Goal: Information Seeking & Learning: Learn about a topic

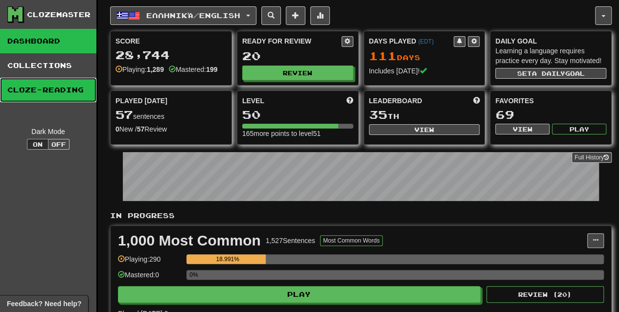
click at [47, 82] on link "Cloze-Reading" at bounding box center [48, 90] width 96 height 24
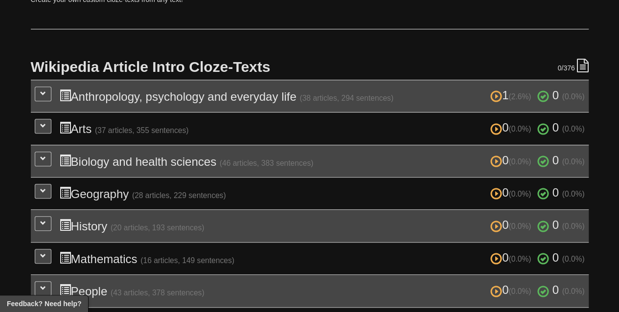
scroll to position [177, 0]
click at [449, 92] on h3 "1 (2.6%) 0 (0.0%) Anthropology, psychology and everyday life (38 articles, 294 …" at bounding box center [322, 97] width 526 height 14
click at [47, 94] on button at bounding box center [43, 94] width 17 height 15
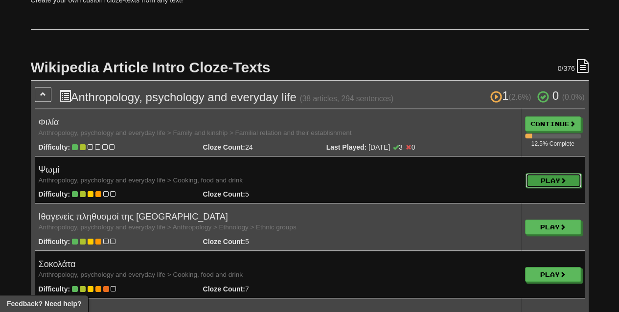
click at [548, 180] on link "Play" at bounding box center [554, 180] width 56 height 15
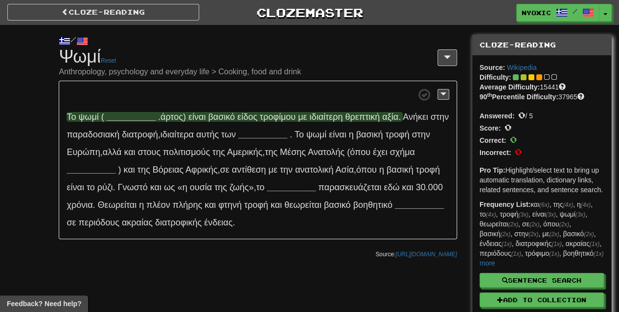
click at [235, 115] on span "βασικό" at bounding box center [221, 117] width 27 height 10
click at [122, 114] on strong "__________" at bounding box center [131, 117] width 49 height 10
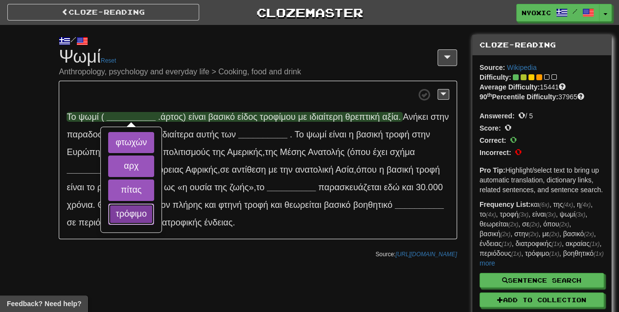
click at [135, 220] on button "τρόφιμο" at bounding box center [131, 215] width 46 height 22
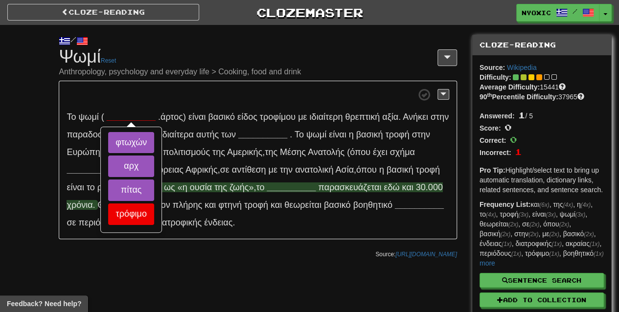
click at [176, 190] on span "Γνωστό και ως «η ουσία της ζωής» , το" at bounding box center [192, 188] width 149 height 10
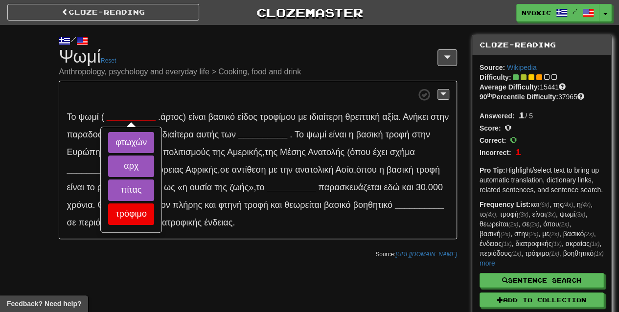
click at [203, 236] on p "Το ψωμί ( __________ φτωχών αρχ πίτας τρόφιμο . άρτος) είναι βασικό είδος τροφί…" at bounding box center [258, 160] width 398 height 159
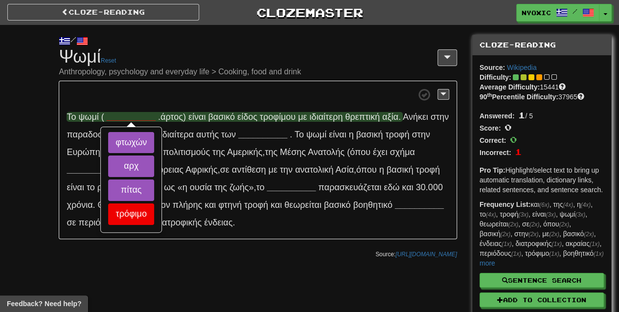
click at [122, 116] on strong "__________" at bounding box center [131, 117] width 49 height 10
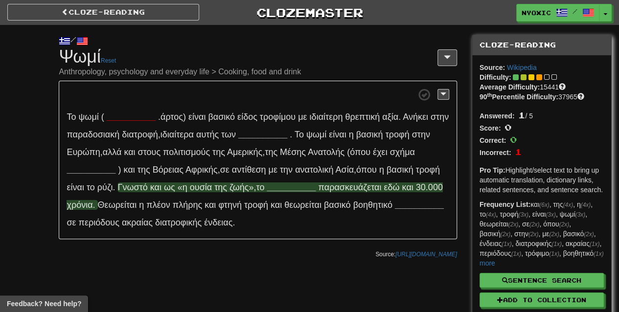
click at [336, 189] on span "παρασκευάζεται" at bounding box center [349, 188] width 63 height 10
click at [309, 184] on strong "__________" at bounding box center [291, 188] width 49 height 10
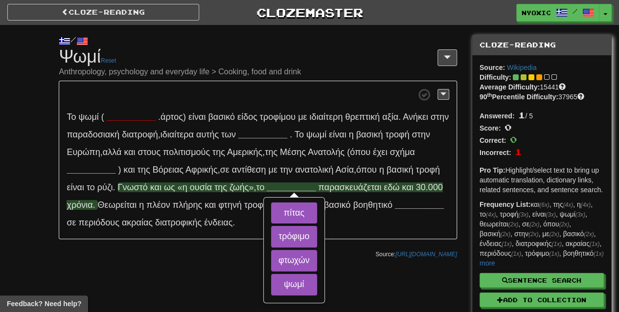
click at [309, 184] on strong "__________" at bounding box center [291, 188] width 49 height 10
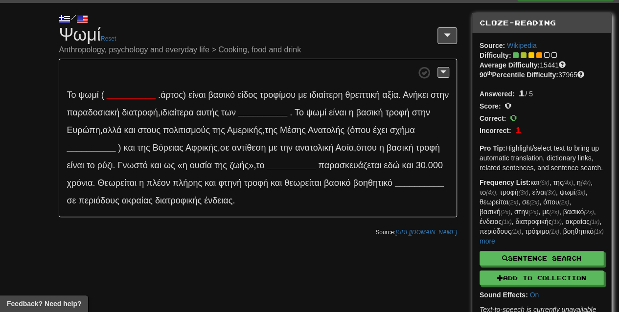
scroll to position [20, 0]
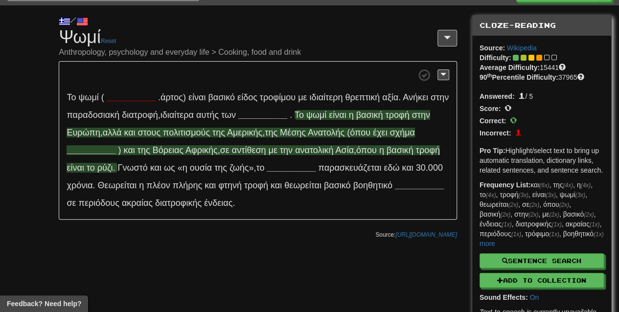
click at [393, 150] on span "βασική" at bounding box center [400, 150] width 27 height 10
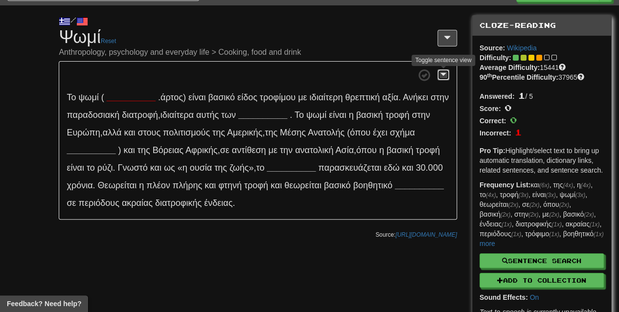
click at [442, 72] on span at bounding box center [444, 74] width 6 height 7
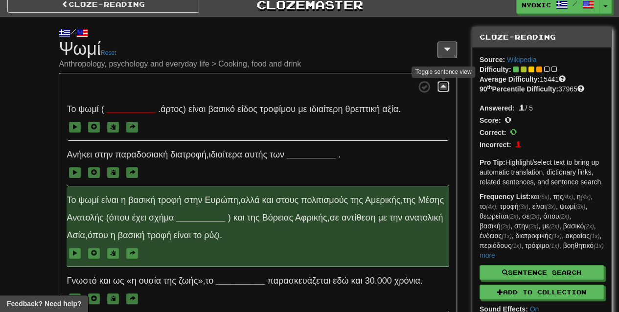
scroll to position [0, 0]
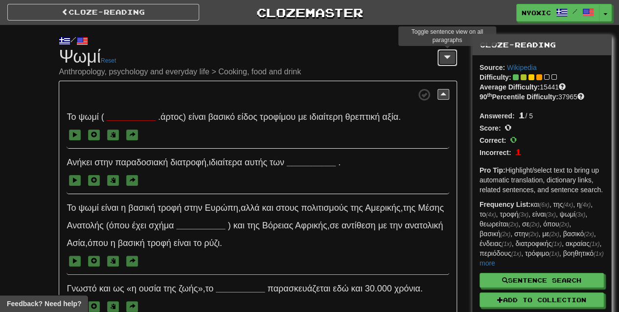
click at [442, 59] on button at bounding box center [448, 57] width 20 height 17
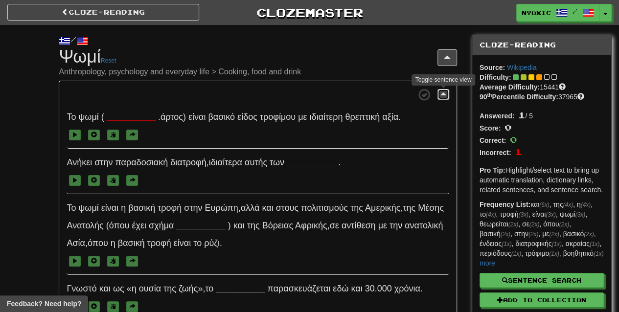
click at [444, 96] on span at bounding box center [444, 94] width 6 height 7
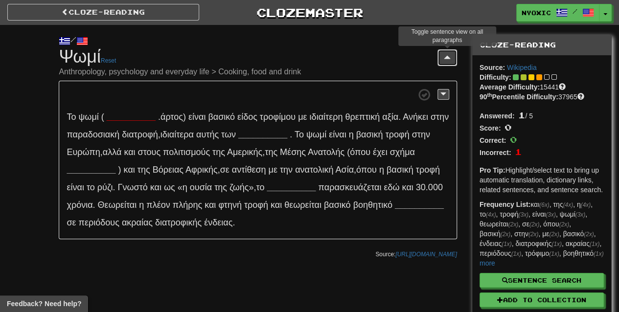
click at [447, 58] on span at bounding box center [447, 57] width 7 height 8
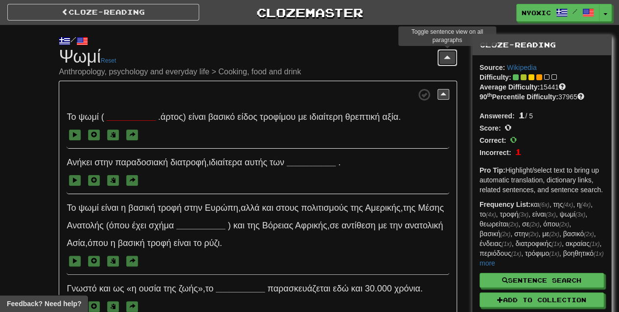
click at [447, 58] on span at bounding box center [447, 57] width 7 height 8
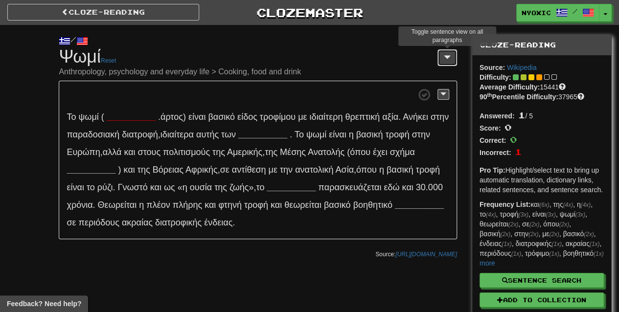
click at [447, 58] on span at bounding box center [447, 57] width 7 height 8
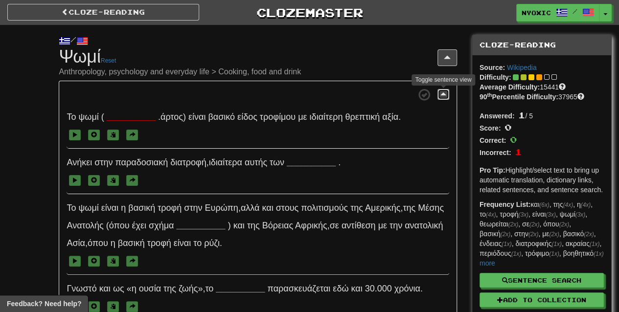
click at [446, 95] on span at bounding box center [444, 94] width 6 height 7
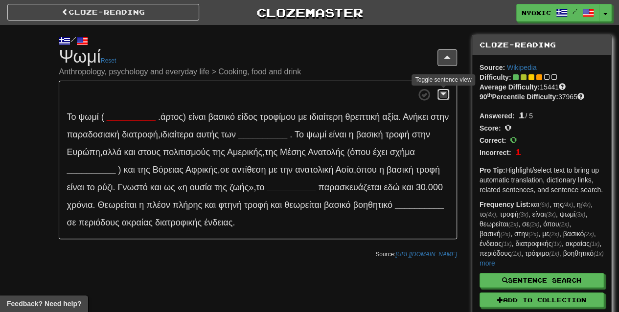
click at [446, 95] on span at bounding box center [444, 94] width 6 height 7
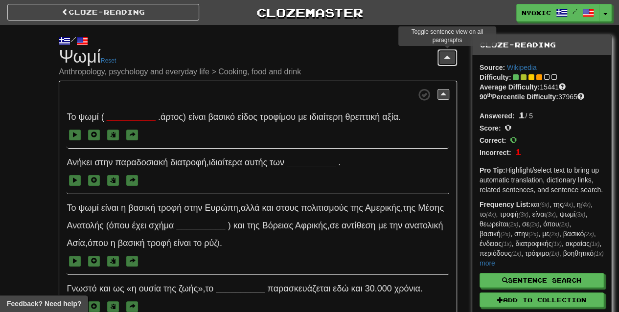
click at [452, 59] on button at bounding box center [448, 57] width 20 height 17
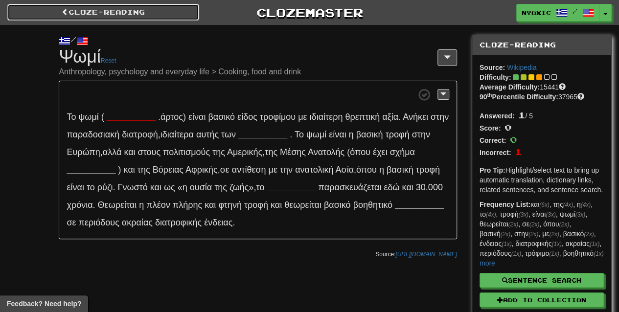
click at [176, 6] on link "Cloze-Reading" at bounding box center [103, 12] width 192 height 17
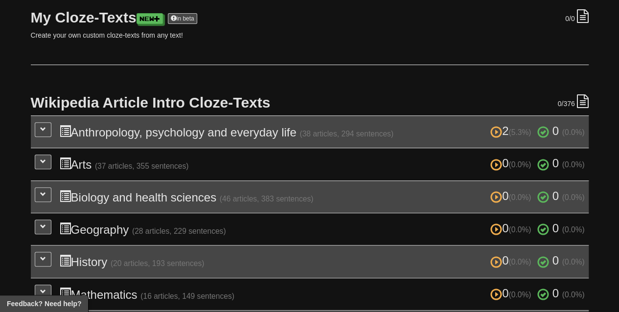
scroll to position [157, 0]
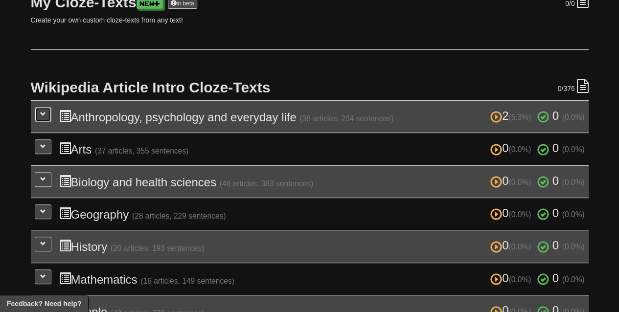
click at [47, 109] on button at bounding box center [43, 114] width 17 height 15
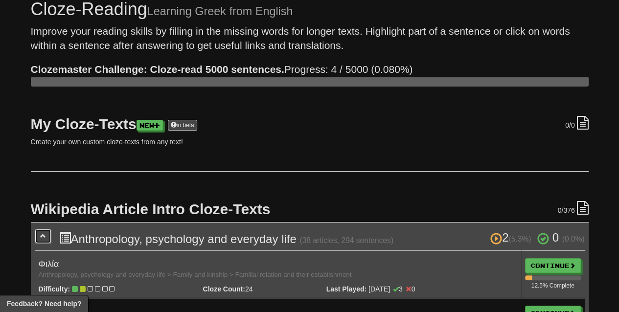
scroll to position [36, 0]
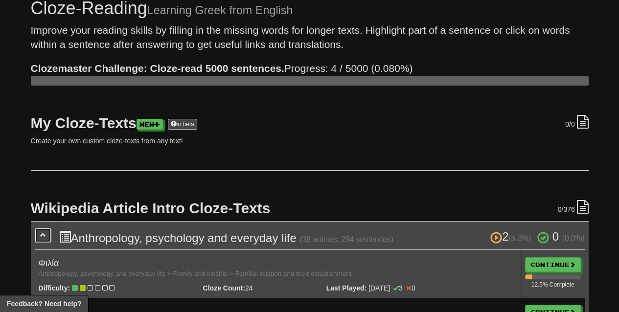
click at [44, 237] on span at bounding box center [43, 235] width 6 height 6
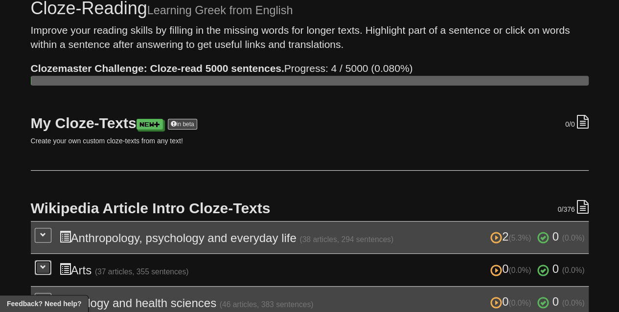
click at [40, 266] on span at bounding box center [43, 267] width 6 height 6
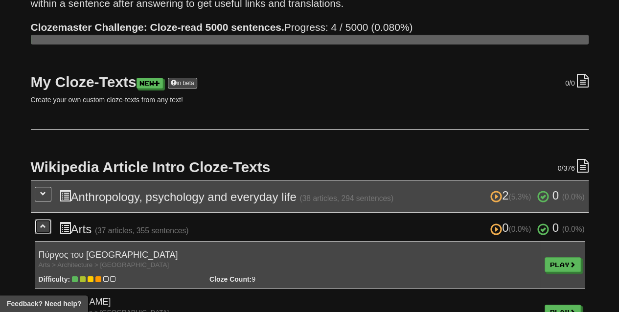
scroll to position [77, 0]
click at [40, 224] on span at bounding box center [43, 227] width 6 height 6
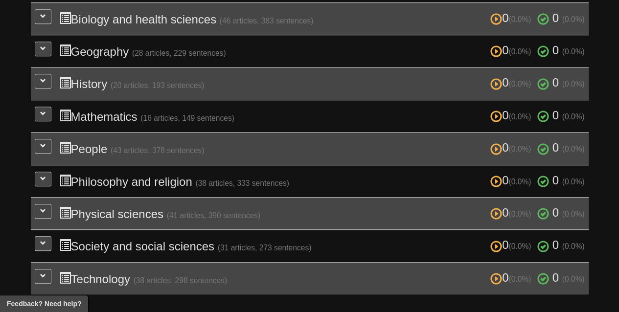
scroll to position [328, 0]
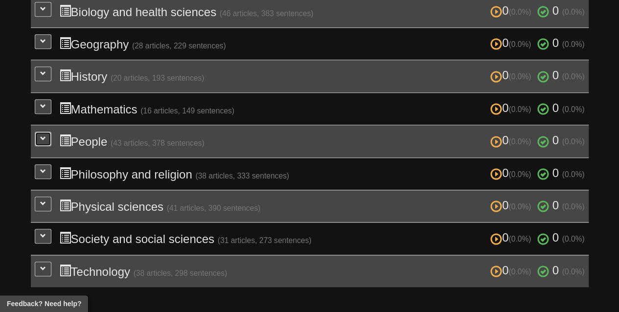
click at [42, 139] on button at bounding box center [43, 139] width 17 height 15
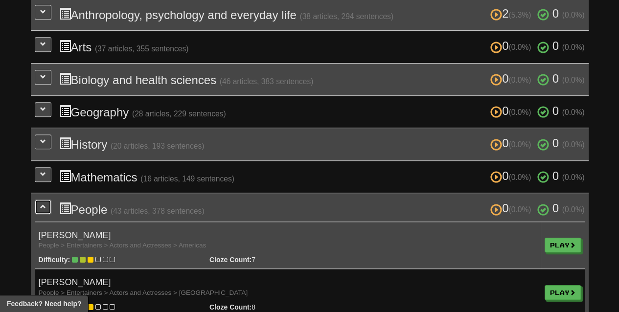
scroll to position [264, 0]
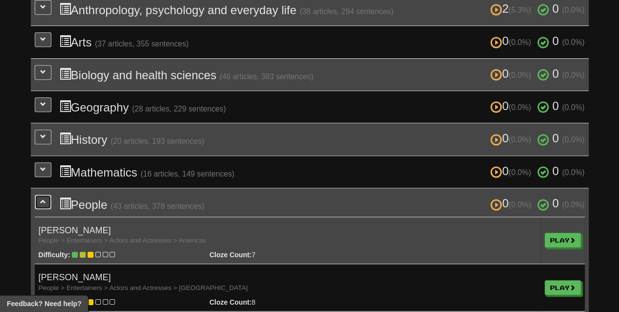
click at [49, 199] on button at bounding box center [43, 202] width 17 height 15
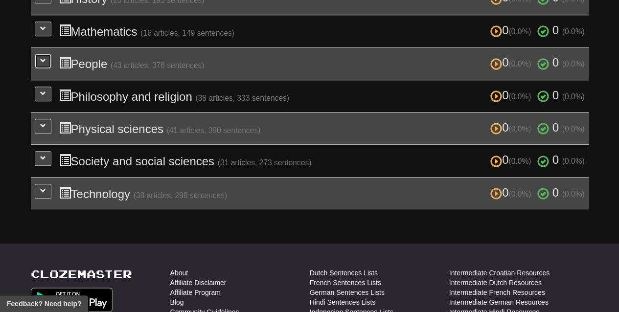
scroll to position [406, 0]
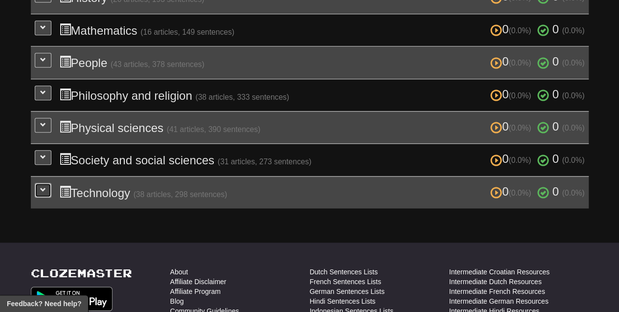
click at [45, 188] on button at bounding box center [43, 190] width 17 height 15
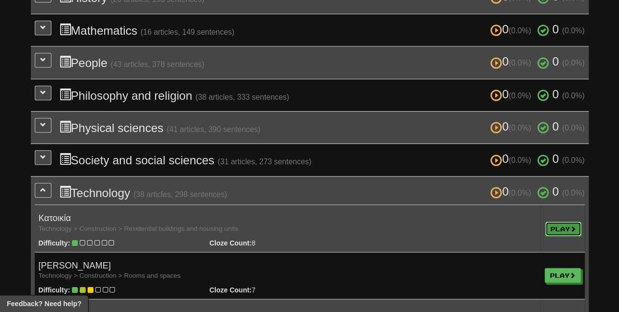
click at [561, 222] on link "Play" at bounding box center [564, 229] width 36 height 15
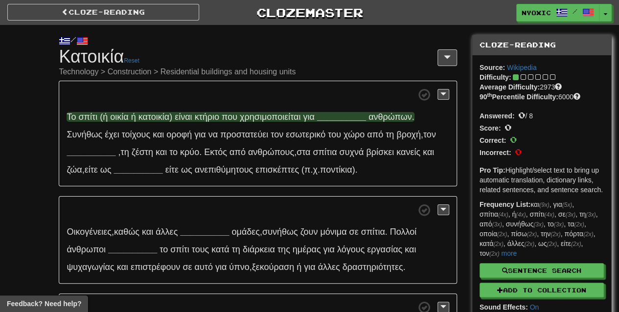
click at [346, 118] on strong "__________" at bounding box center [341, 117] width 49 height 10
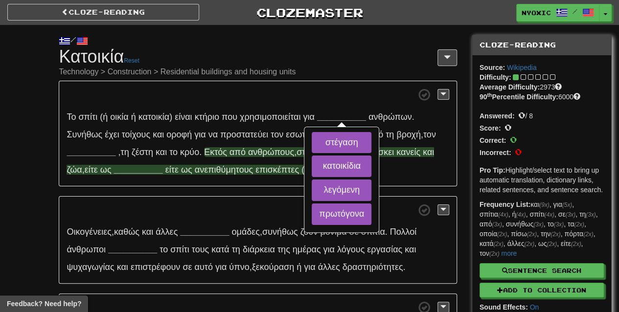
click at [394, 152] on span "βρίσκει" at bounding box center [380, 152] width 28 height 10
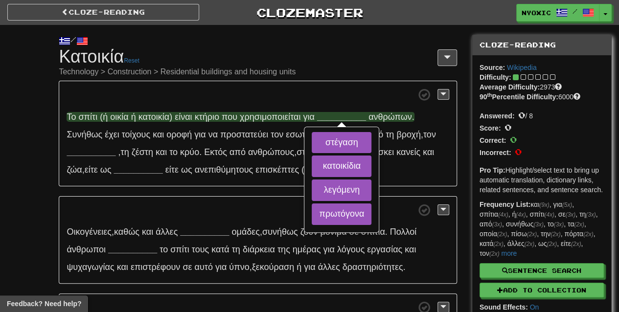
click at [357, 113] on strong "__________" at bounding box center [341, 117] width 49 height 10
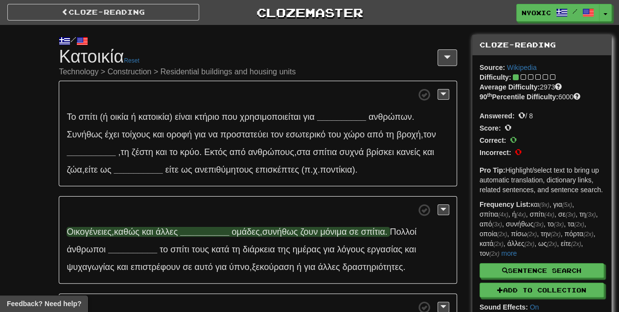
click at [215, 229] on strong "__________" at bounding box center [204, 232] width 49 height 10
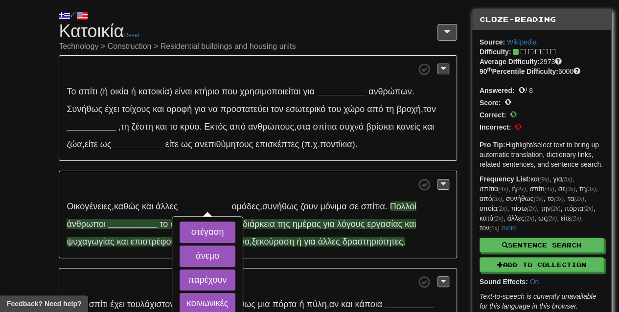
scroll to position [28, 0]
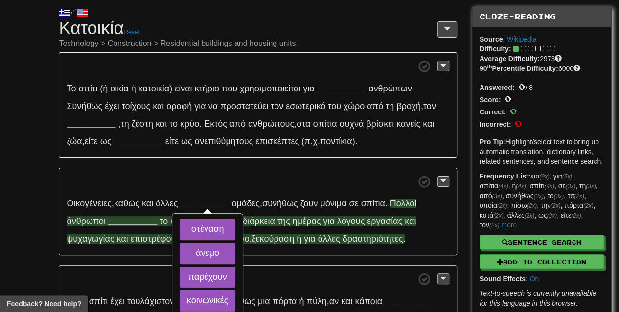
click at [133, 223] on strong "__________" at bounding box center [132, 221] width 49 height 10
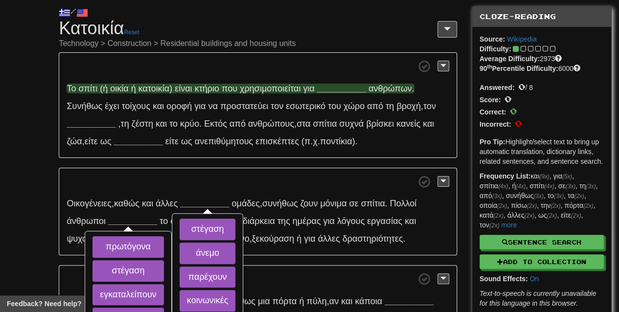
click at [360, 88] on strong "__________" at bounding box center [341, 89] width 49 height 10
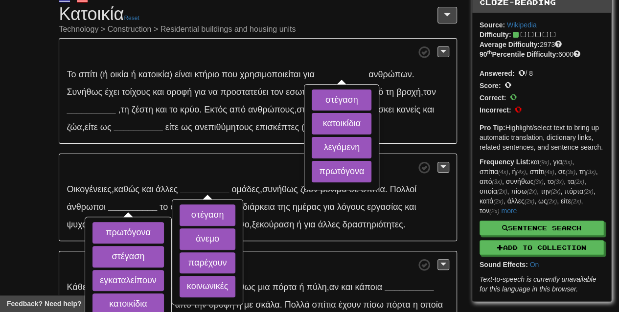
scroll to position [43, 0]
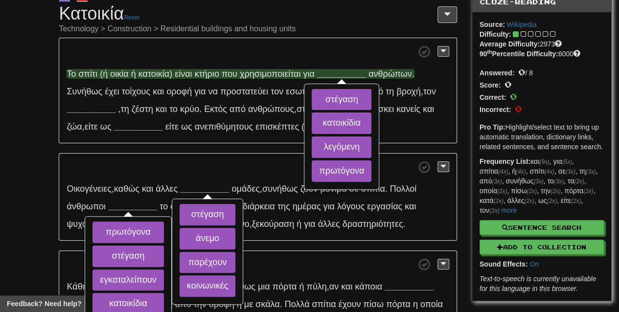
click at [351, 73] on strong "__________" at bounding box center [341, 74] width 49 height 10
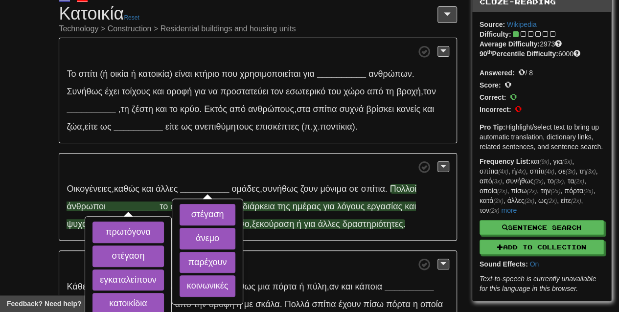
click at [139, 210] on strong "__________" at bounding box center [132, 207] width 49 height 10
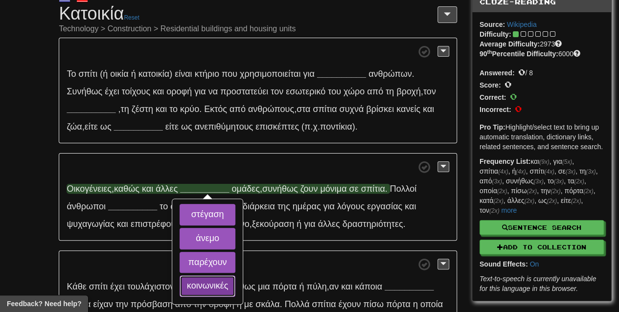
click at [201, 283] on button "κοινωνικές" at bounding box center [208, 287] width 56 height 22
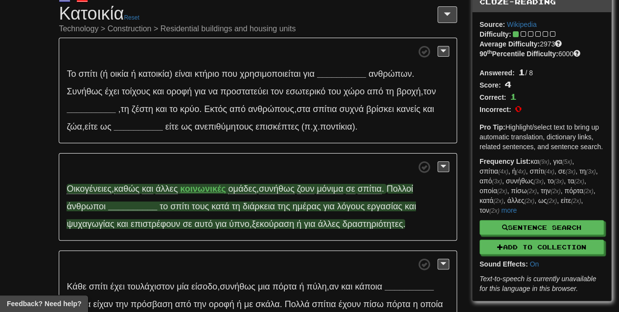
click at [136, 206] on strong "__________" at bounding box center [132, 207] width 49 height 10
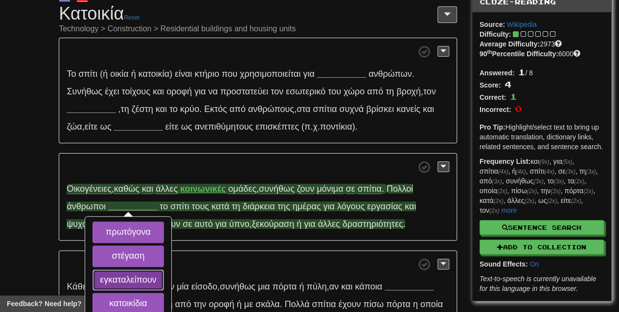
click at [163, 277] on button "εγκαταλείπουν" at bounding box center [128, 281] width 71 height 22
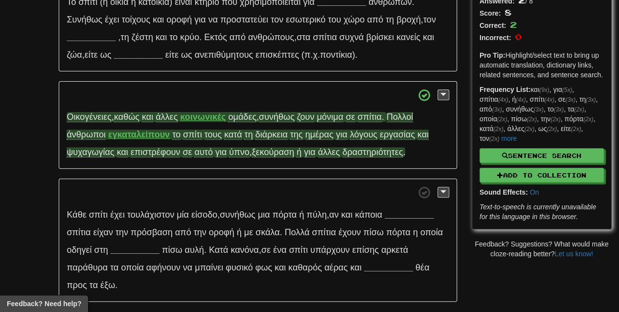
scroll to position [116, 0]
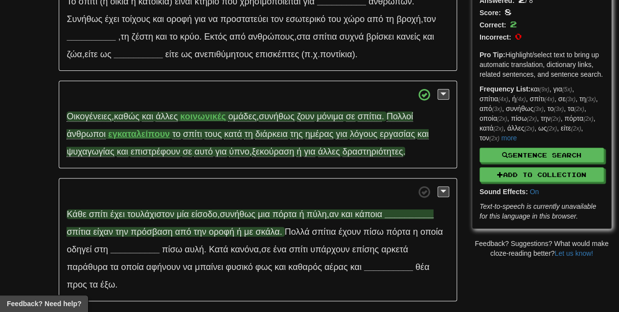
click at [397, 213] on strong "__________" at bounding box center [409, 215] width 49 height 10
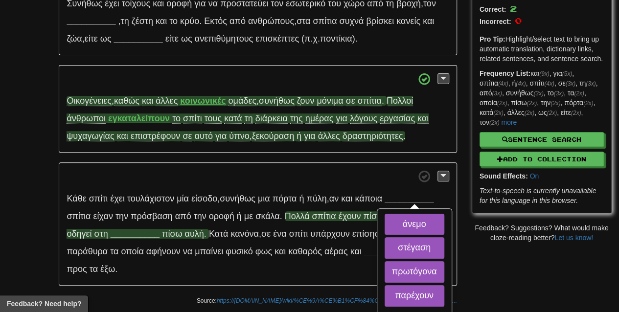
scroll to position [132, 0]
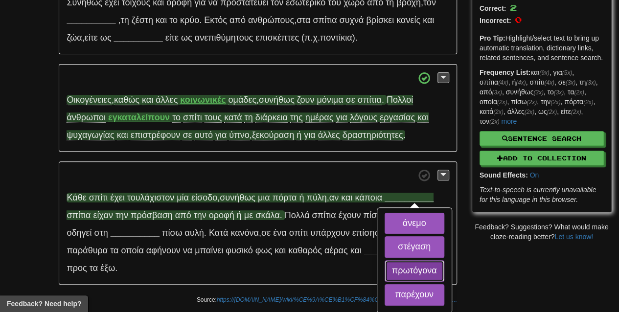
click at [402, 278] on button "πρωτόγονα" at bounding box center [415, 272] width 60 height 22
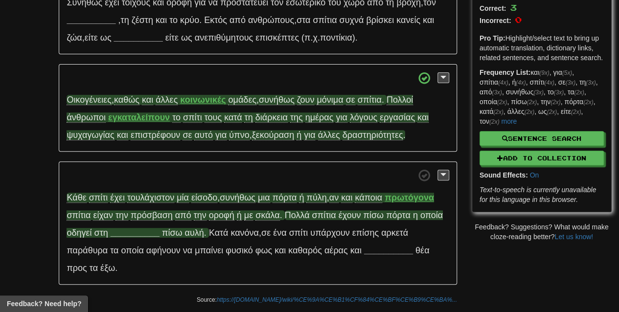
click at [136, 233] on strong "__________" at bounding box center [135, 233] width 49 height 10
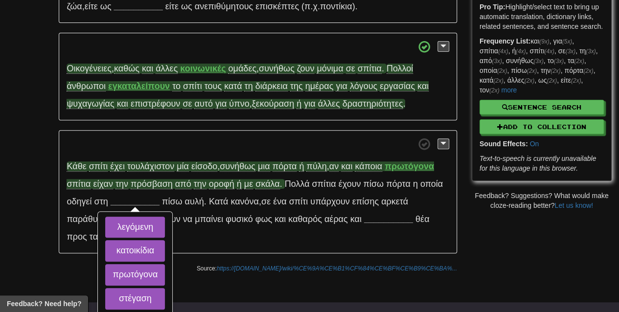
scroll to position [166, 0]
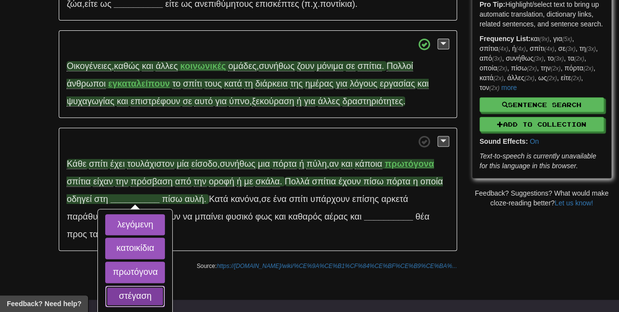
click at [142, 292] on button "στέγαση" at bounding box center [135, 297] width 60 height 22
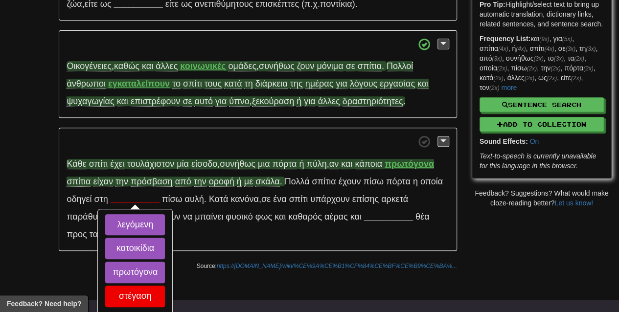
click at [219, 143] on span at bounding box center [258, 142] width 382 height 12
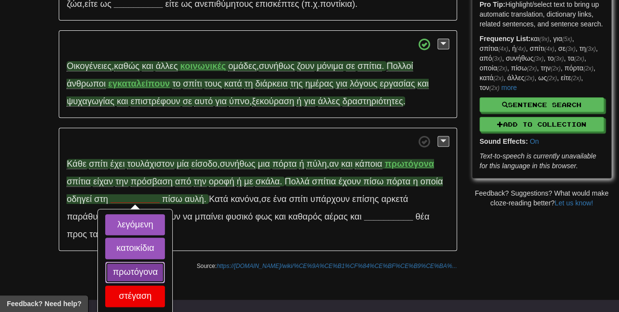
click at [154, 266] on button "πρωτόγονα" at bounding box center [135, 273] width 60 height 22
click at [150, 198] on strong "__________" at bounding box center [135, 199] width 49 height 10
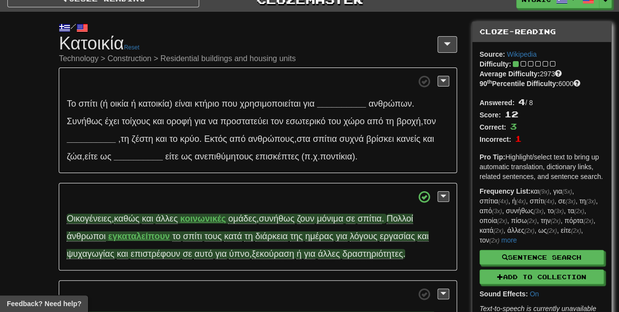
scroll to position [8, 0]
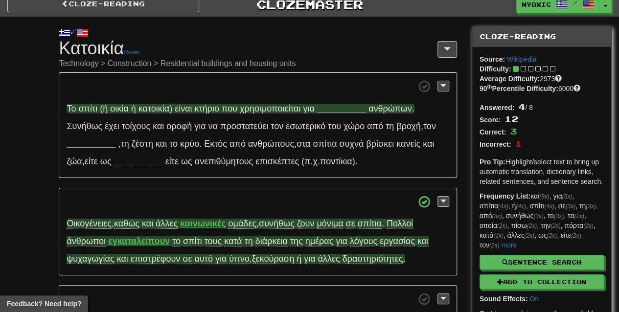
click at [349, 105] on strong "__________" at bounding box center [341, 109] width 49 height 10
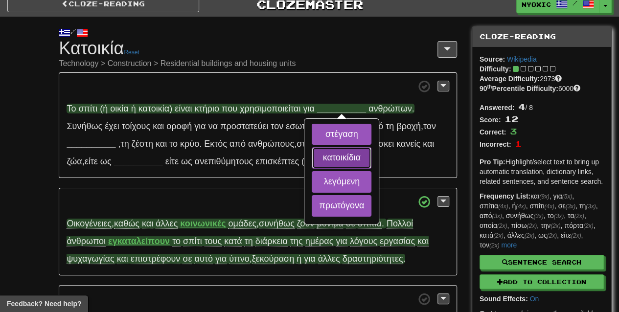
click at [354, 165] on button "κατοικίδια" at bounding box center [342, 158] width 60 height 22
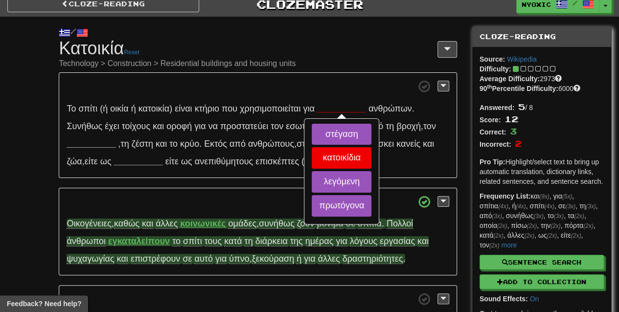
click at [398, 149] on p "Το σπίτι (ή οικία ή κατοικία) είναι κτήριο που χρησιμοποιείται για __________ σ…" at bounding box center [258, 125] width 398 height 106
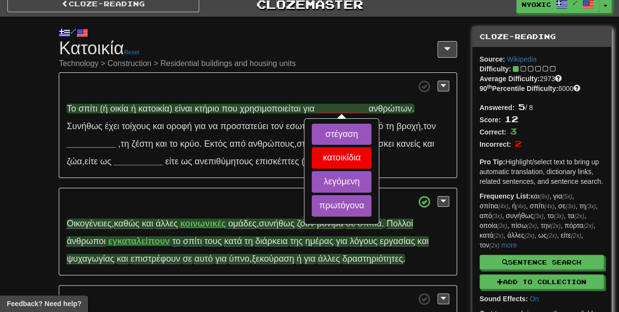
click at [348, 108] on strong "__________" at bounding box center [341, 109] width 49 height 10
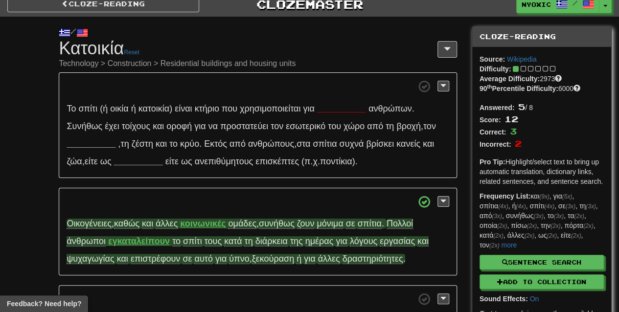
scroll to position [0, 0]
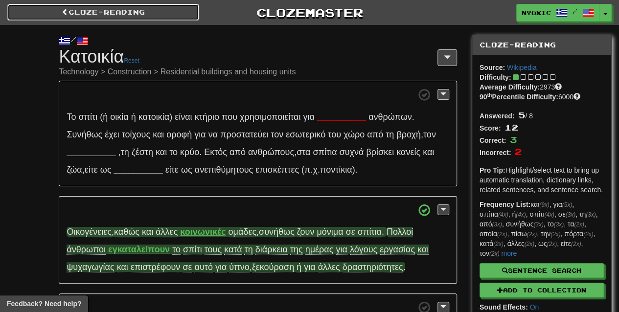
click at [106, 11] on link "Cloze-Reading" at bounding box center [103, 12] width 192 height 17
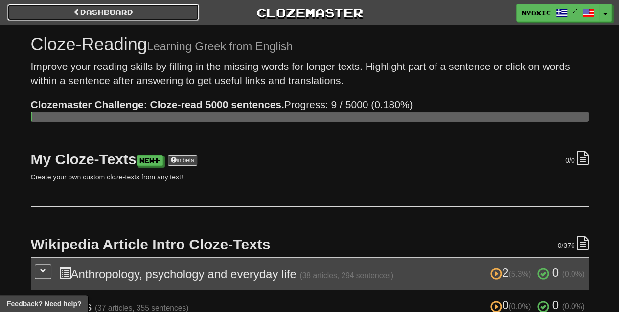
click at [85, 10] on link "Dashboard" at bounding box center [103, 12] width 192 height 17
